Goal: Task Accomplishment & Management: Manage account settings

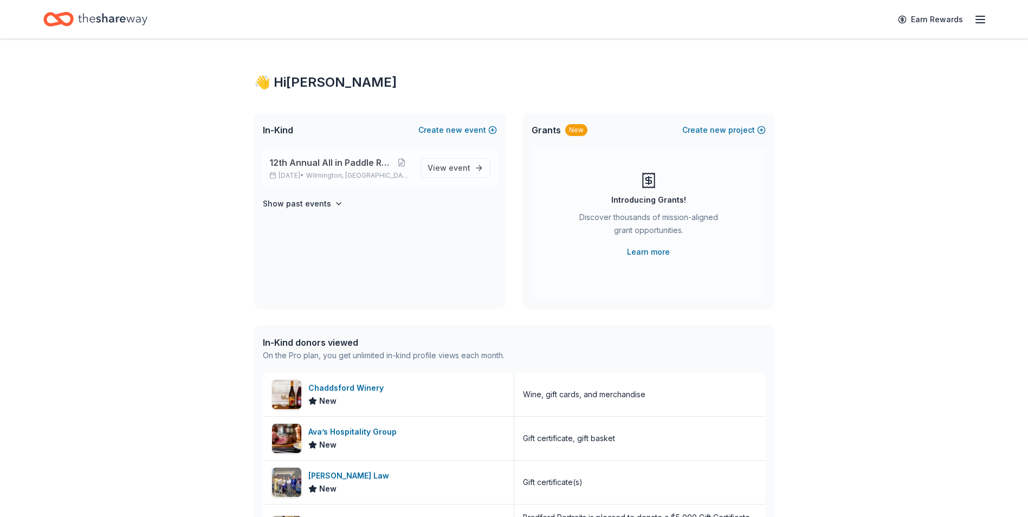
click at [306, 169] on span "12th Annual All in Paddle Raffle" at bounding box center [330, 162] width 123 height 13
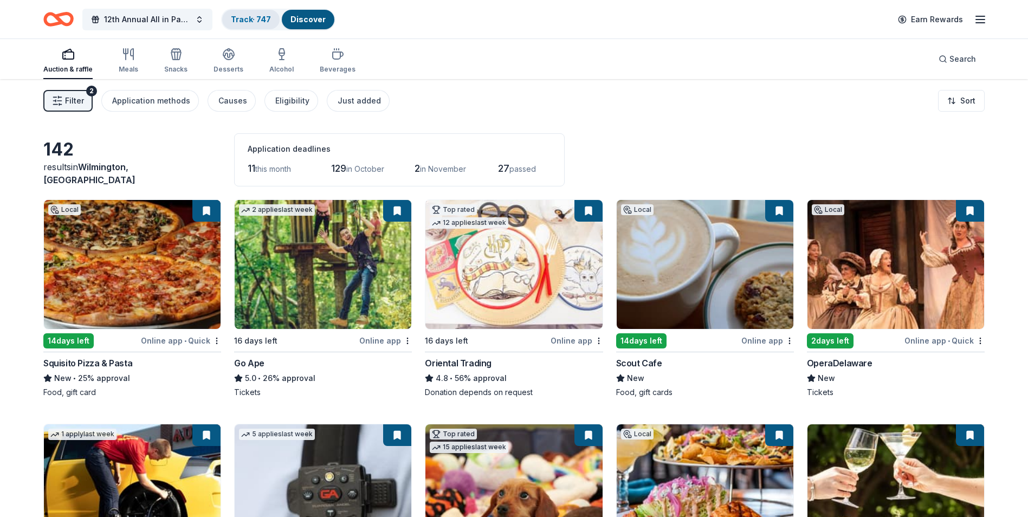
click at [246, 22] on link "Track · 747" at bounding box center [251, 19] width 40 height 9
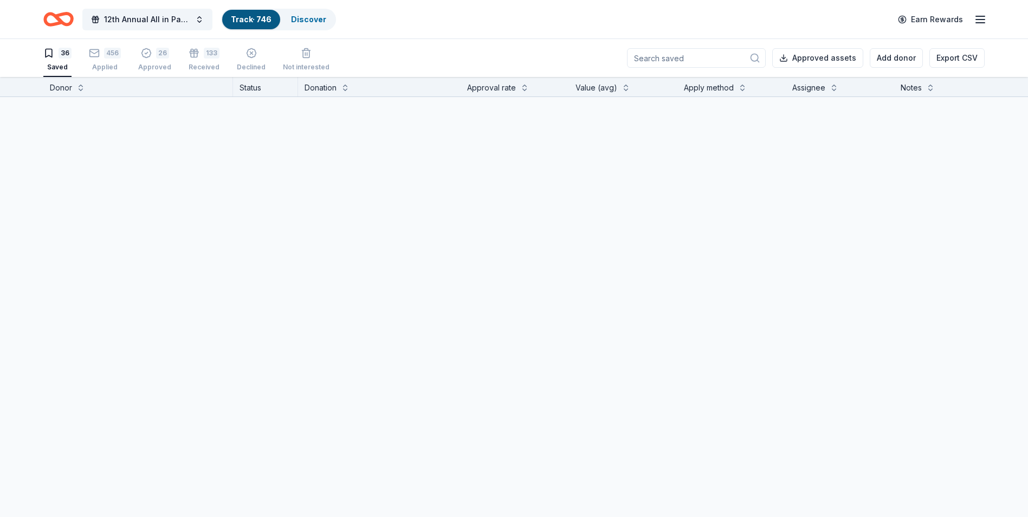
scroll to position [1, 0]
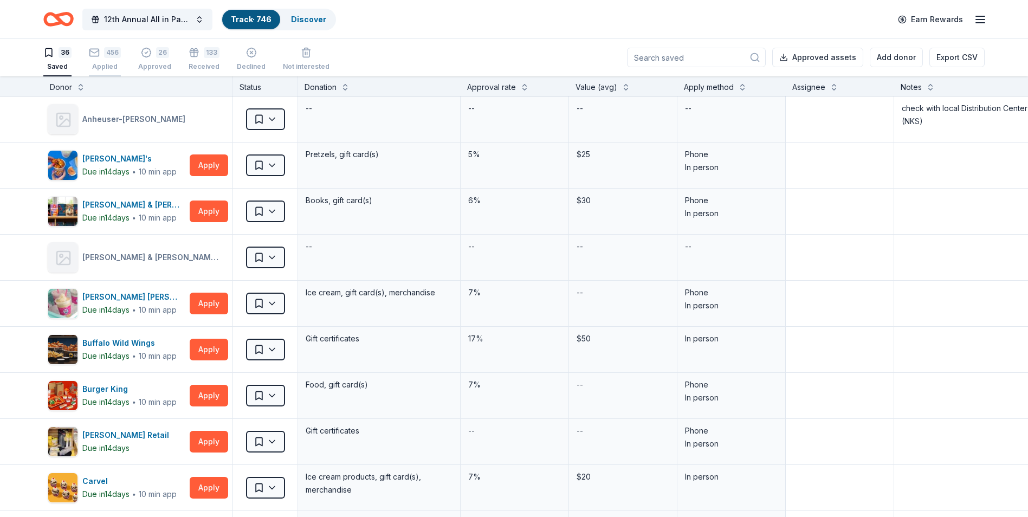
click at [111, 65] on div "Applied" at bounding box center [105, 66] width 32 height 9
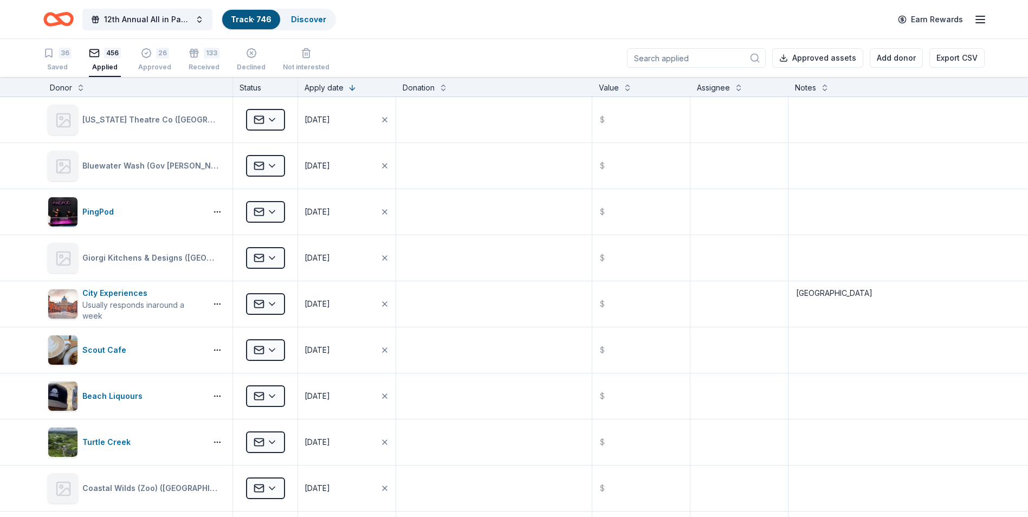
click at [672, 63] on input at bounding box center [696, 58] width 139 height 20
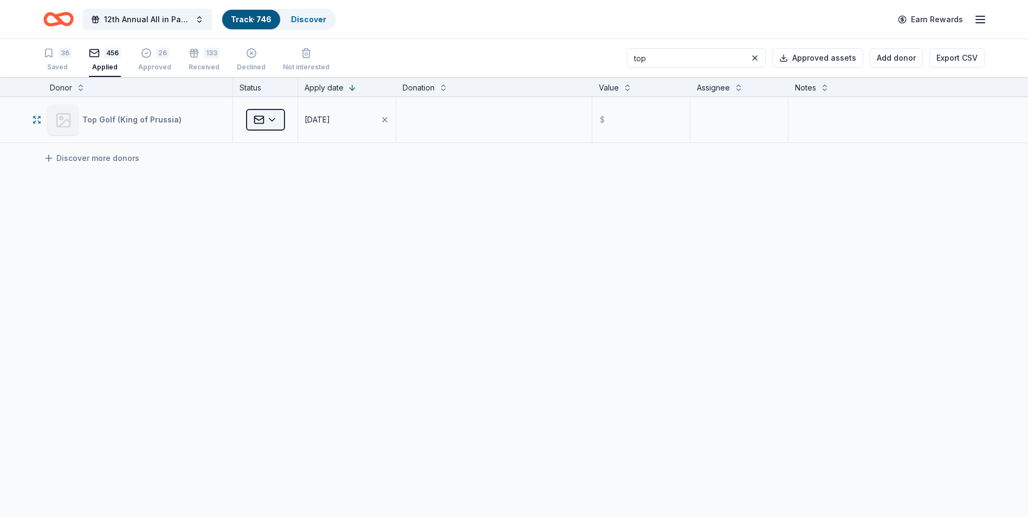
type input "top"
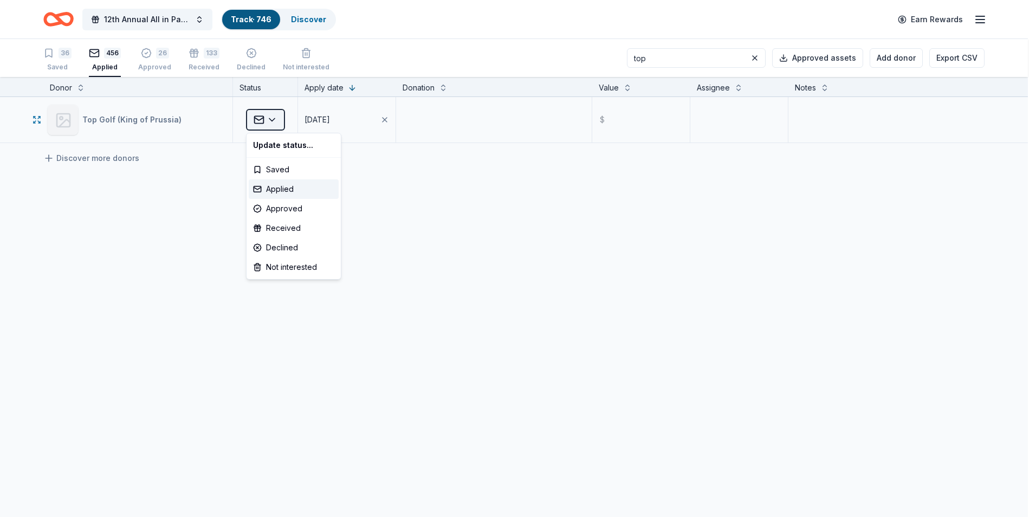
click at [270, 123] on html "12th Annual All in Paddle Raffle Track · 746 Discover Earn Rewards 36 Saved 456…" at bounding box center [518, 258] width 1036 height 517
click at [284, 209] on div "Approved" at bounding box center [294, 209] width 90 height 20
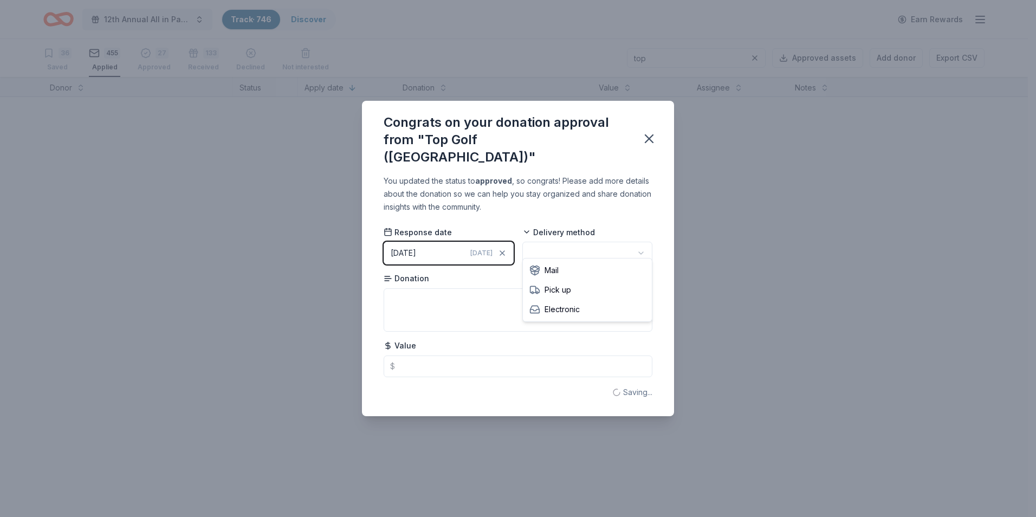
click at [642, 244] on html "12th Annual All in Paddle Raffle Track · 746 Discover Earn Rewards 36 Saved 455…" at bounding box center [518, 258] width 1036 height 517
click at [409, 291] on textarea at bounding box center [518, 309] width 269 height 43
type textarea "$50.00 Game Play Voucher"
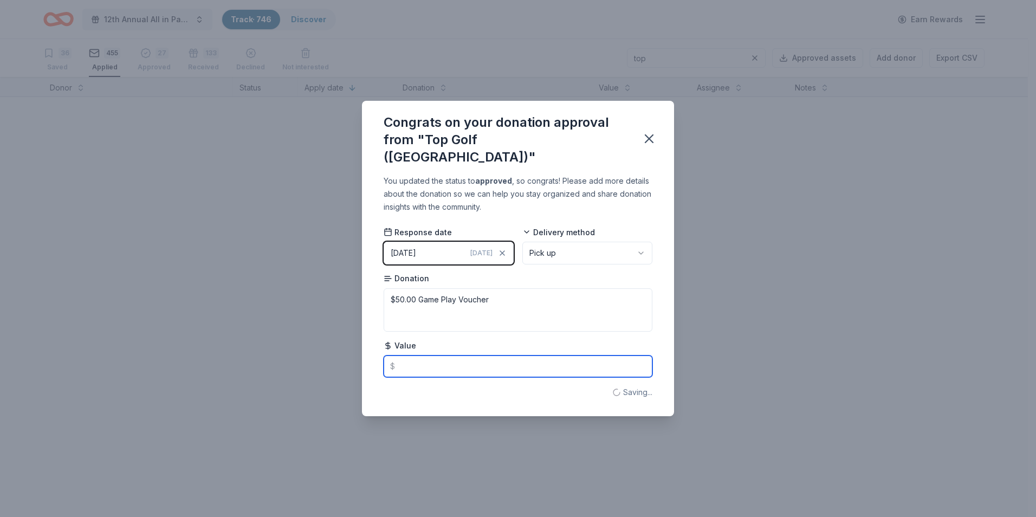
click at [410, 356] on input "text" at bounding box center [518, 367] width 269 height 22
type input "50.00"
click at [652, 140] on icon "button" at bounding box center [650, 139] width 8 height 8
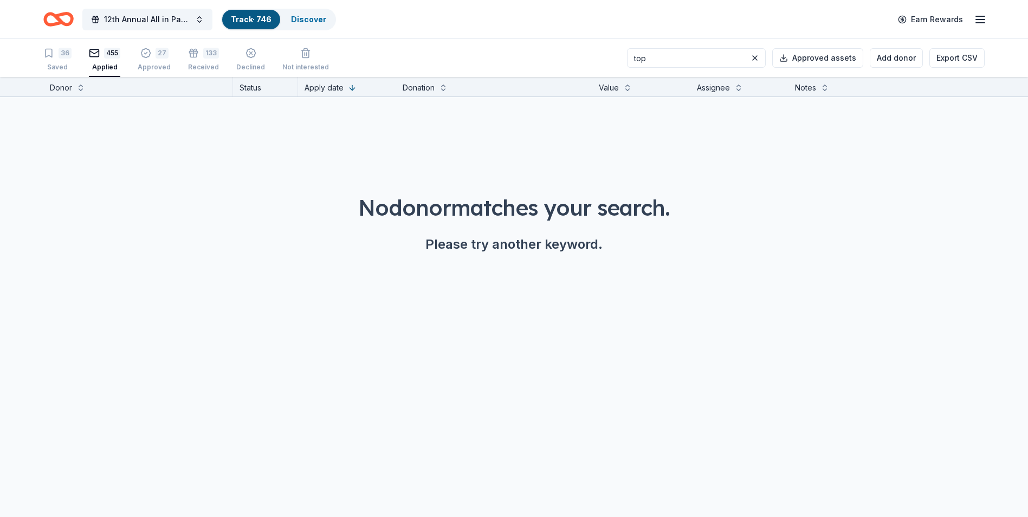
drag, startPoint x: 669, startPoint y: 60, endPoint x: 642, endPoint y: 59, distance: 27.1
click at [642, 59] on input "top" at bounding box center [696, 58] width 139 height 20
